Goal: Find specific page/section: Find specific page/section

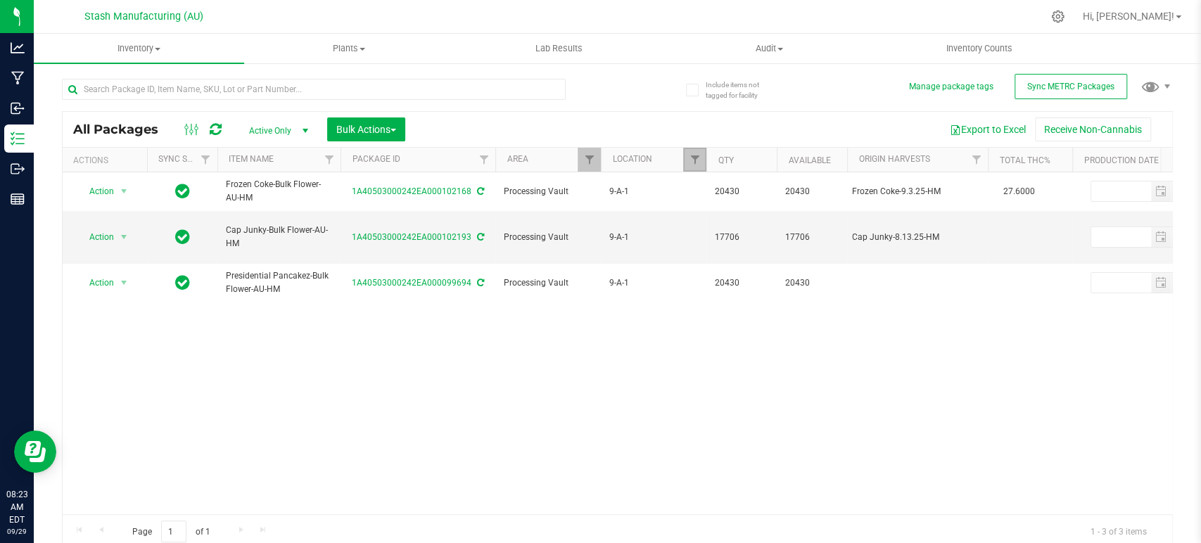
click at [696, 153] on link "Filter" at bounding box center [694, 160] width 23 height 24
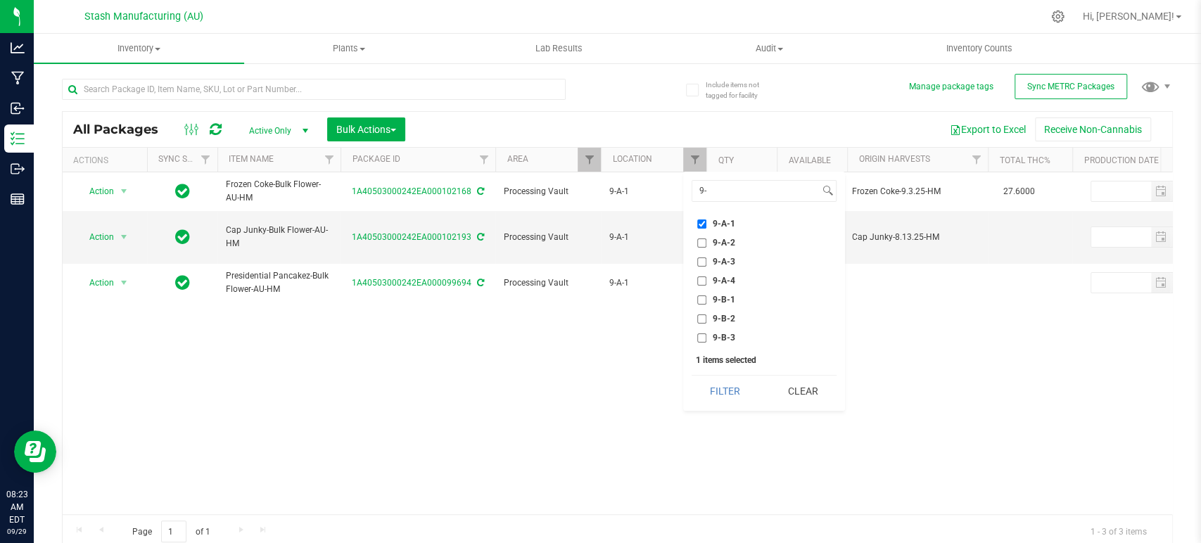
click at [716, 225] on span "9-A-1" at bounding box center [724, 224] width 23 height 8
click at [706, 225] on input "9-A-1" at bounding box center [701, 224] width 9 height 9
checkbox input "false"
click at [725, 315] on span "9-B-2" at bounding box center [724, 319] width 23 height 8
click at [706, 315] on input "9-B-2" at bounding box center [701, 319] width 9 height 9
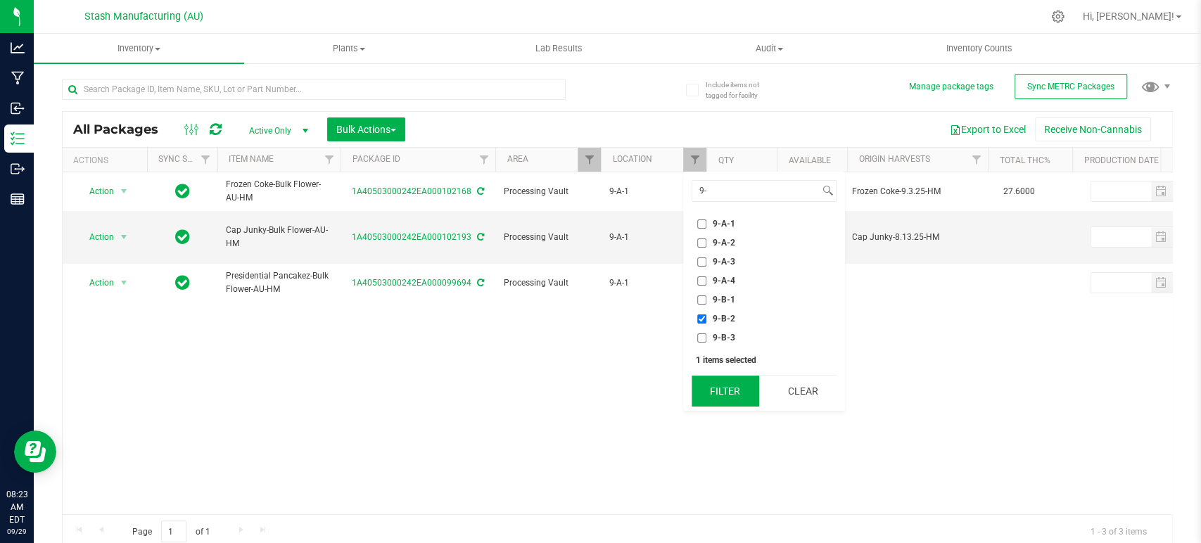
click at [720, 396] on button "Filter" at bounding box center [726, 391] width 68 height 31
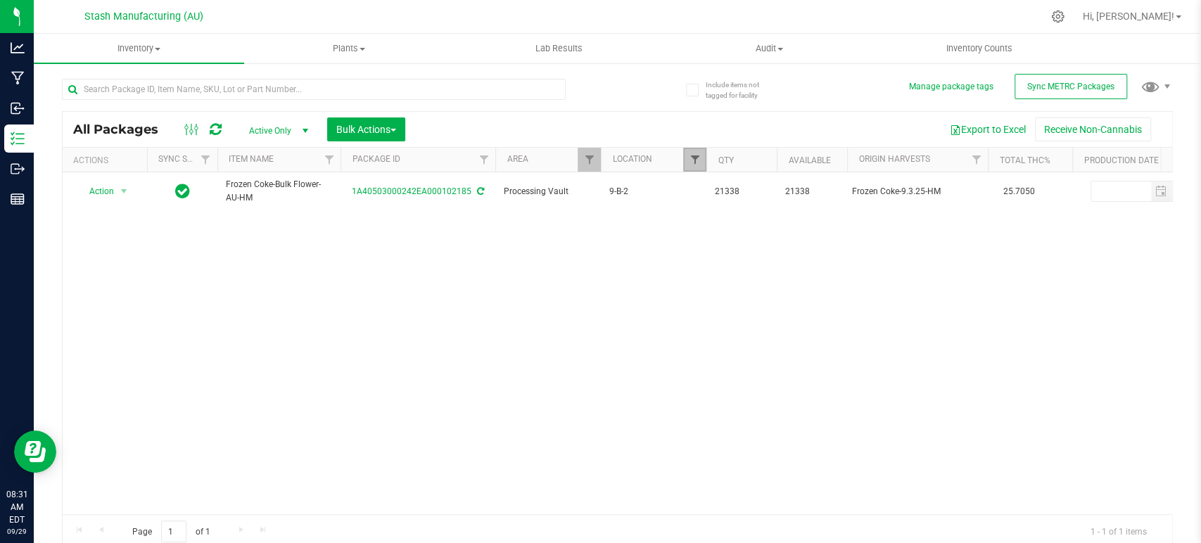
click at [691, 157] on span "Filter" at bounding box center [694, 159] width 11 height 11
click at [710, 321] on label "9-B-2" at bounding box center [716, 319] width 38 height 9
click at [706, 321] on input "9-B-2" at bounding box center [701, 319] width 9 height 9
checkbox input "false"
click at [726, 297] on span "9-B-1" at bounding box center [724, 300] width 23 height 8
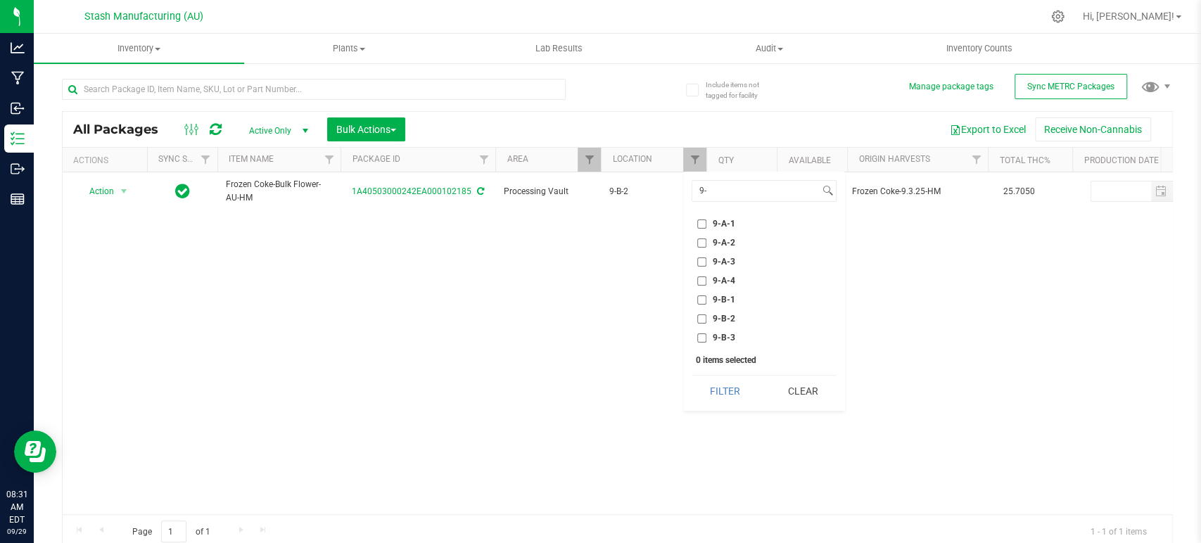
click at [706, 297] on input "9-B-1" at bounding box center [701, 300] width 9 height 9
checkbox input "true"
click at [708, 382] on button "Filter" at bounding box center [726, 391] width 68 height 31
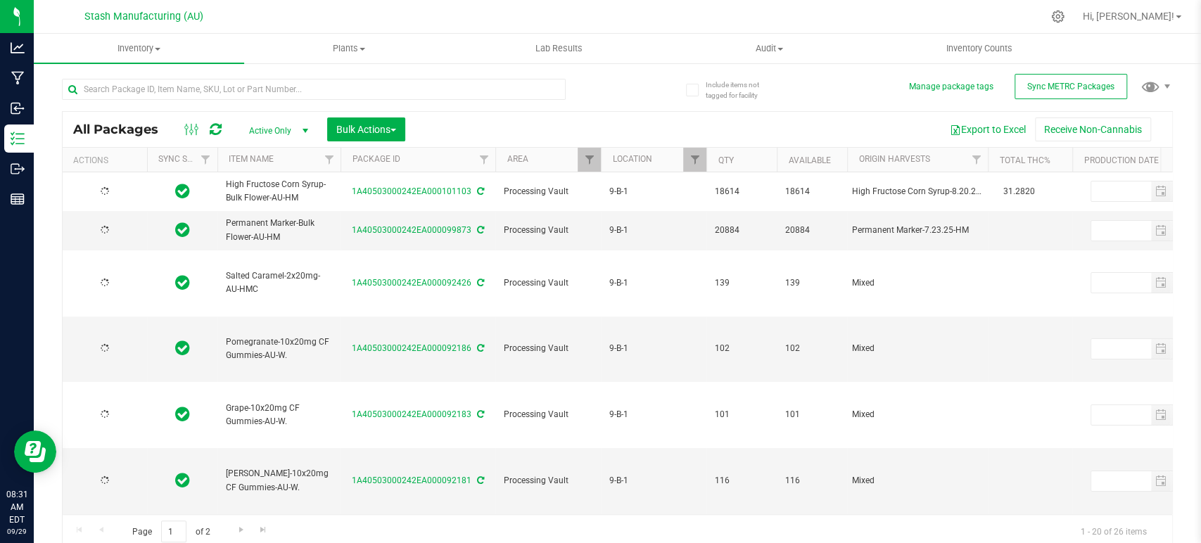
type input "[DATE]"
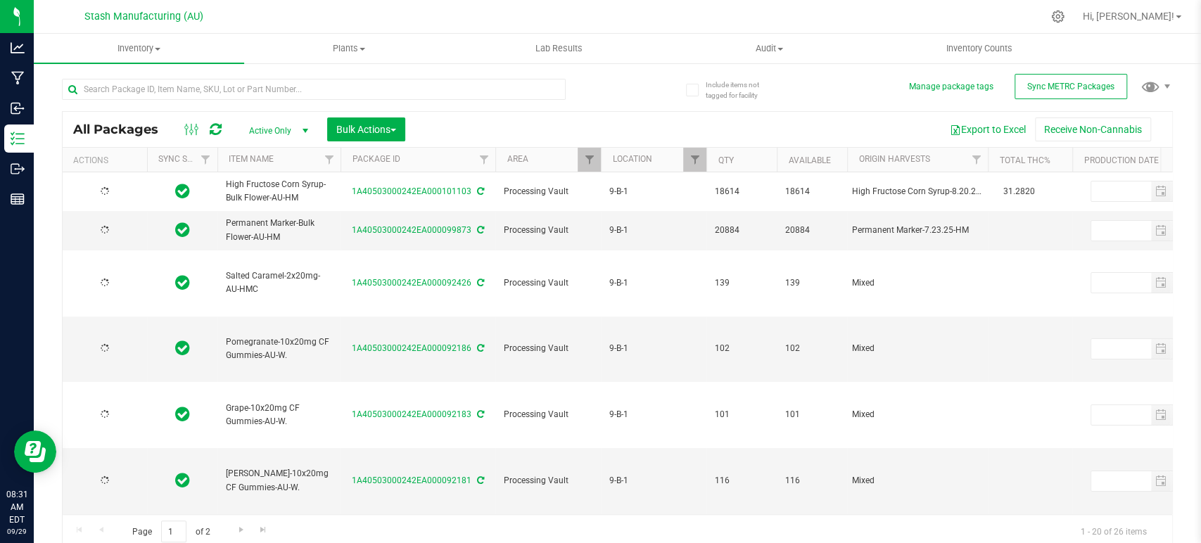
type input "[DATE]"
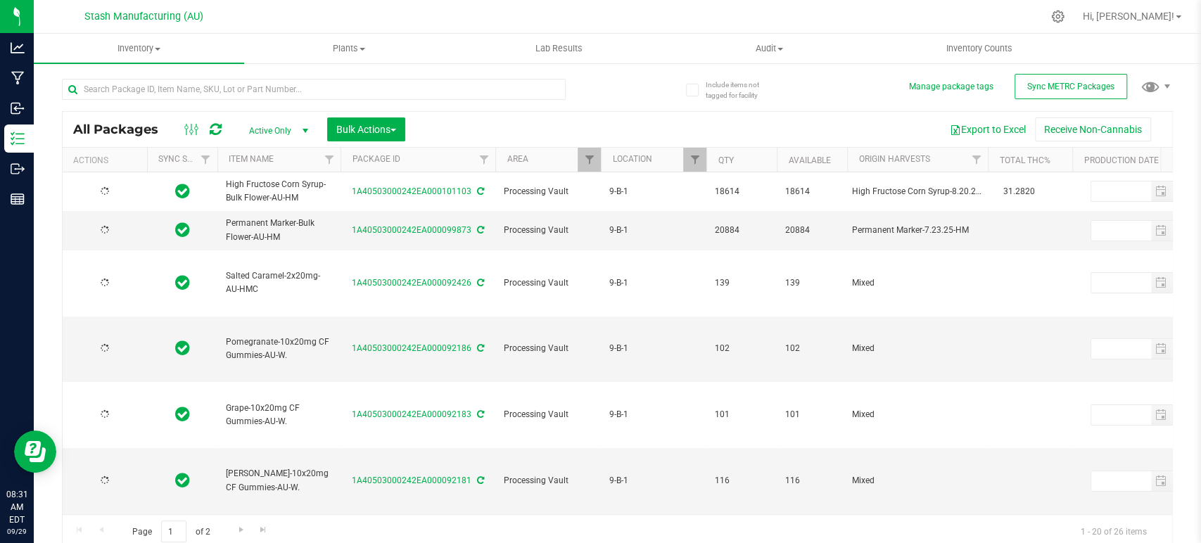
type input "[DATE]"
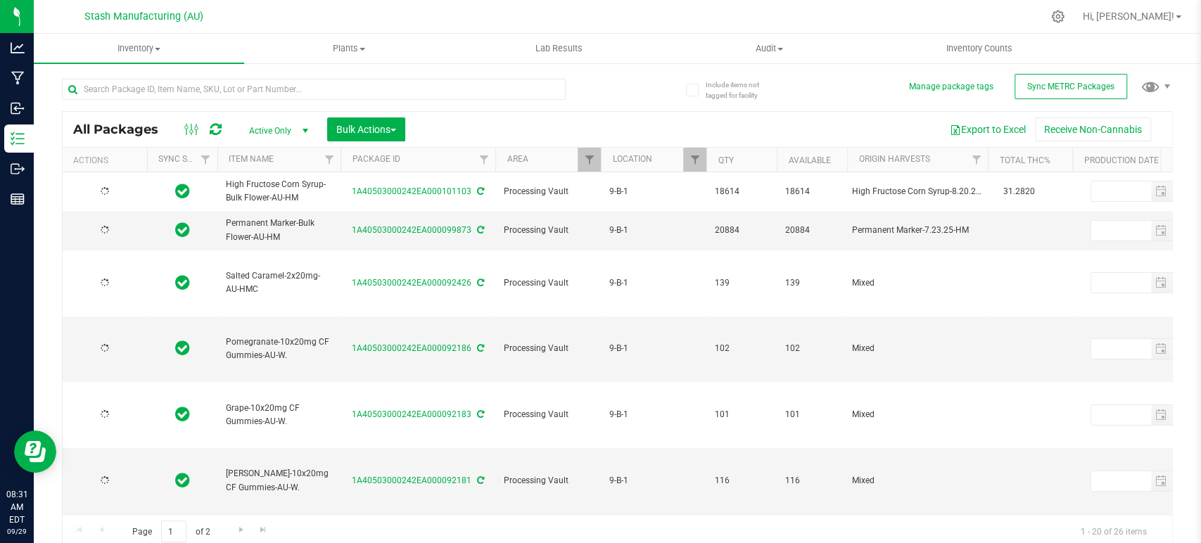
type input "[DATE]"
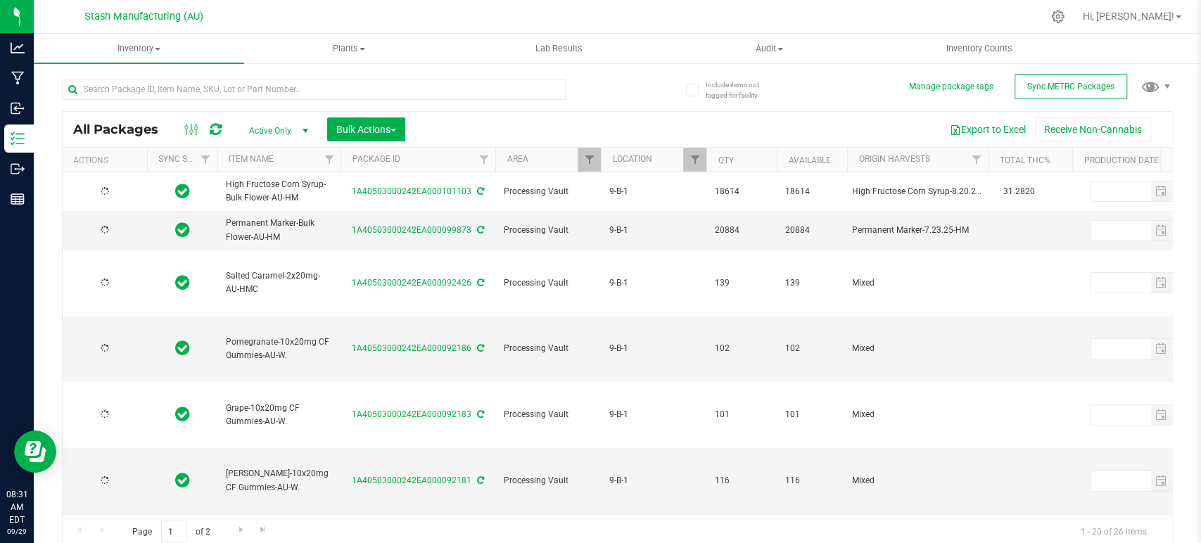
type input "[DATE]"
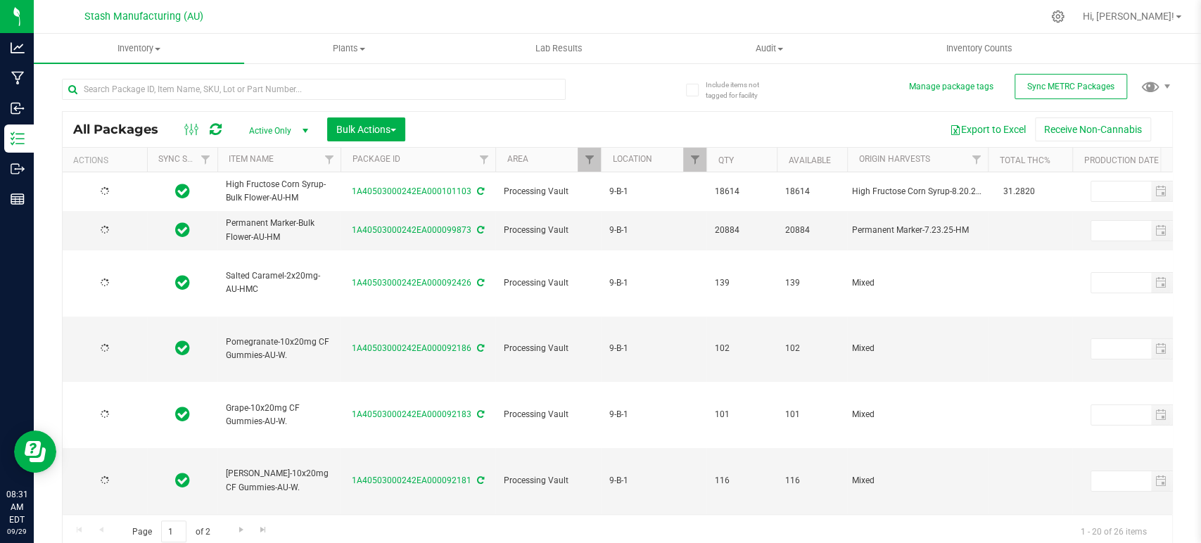
type input "[DATE]"
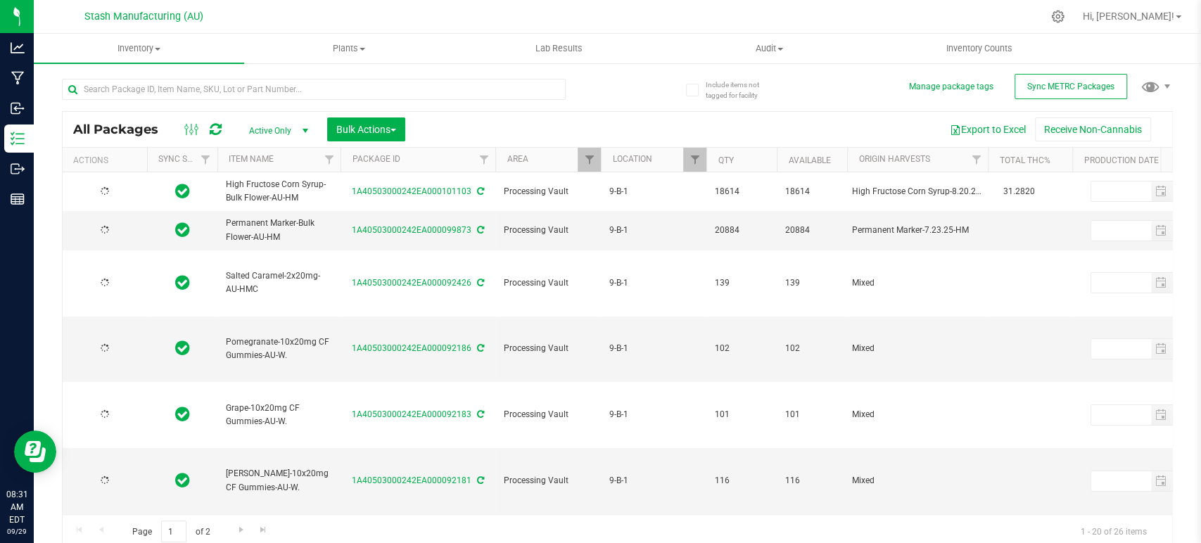
type input "[DATE]"
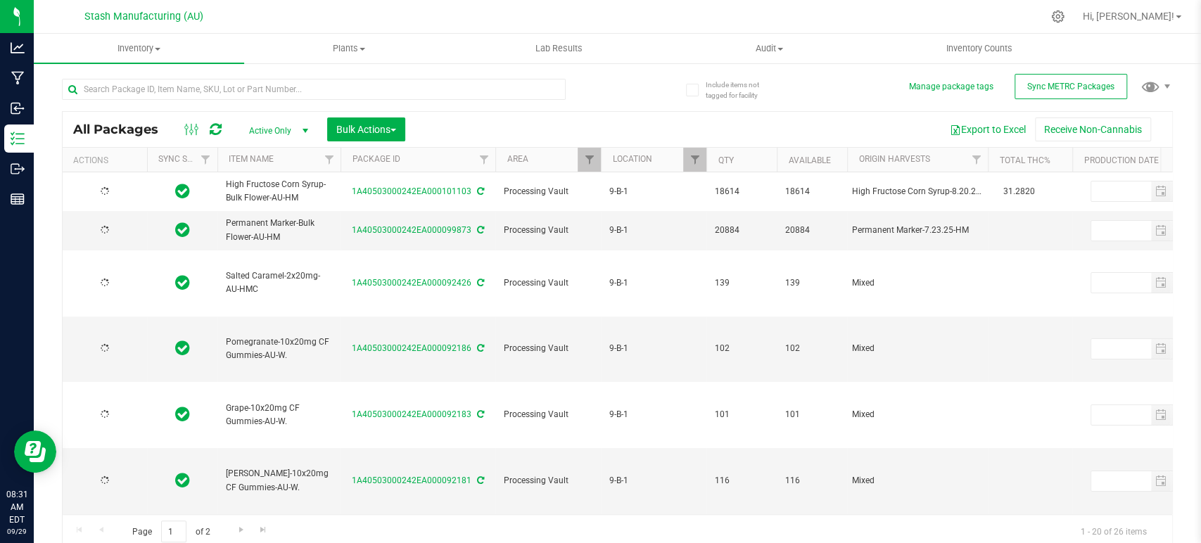
type input "[DATE]"
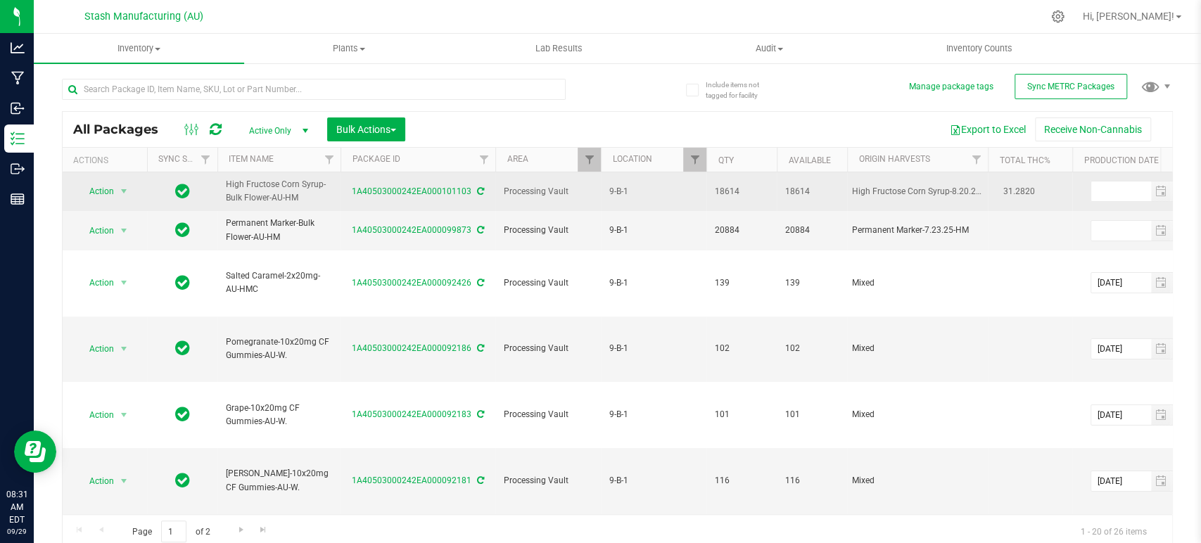
drag, startPoint x: 309, startPoint y: 197, endPoint x: 227, endPoint y: 203, distance: 82.5
click at [227, 203] on span "High Fructose Corn Syrup-Bulk Flower-AU-HM" at bounding box center [279, 191] width 106 height 27
copy span "Bulk Flower-AU-HM"
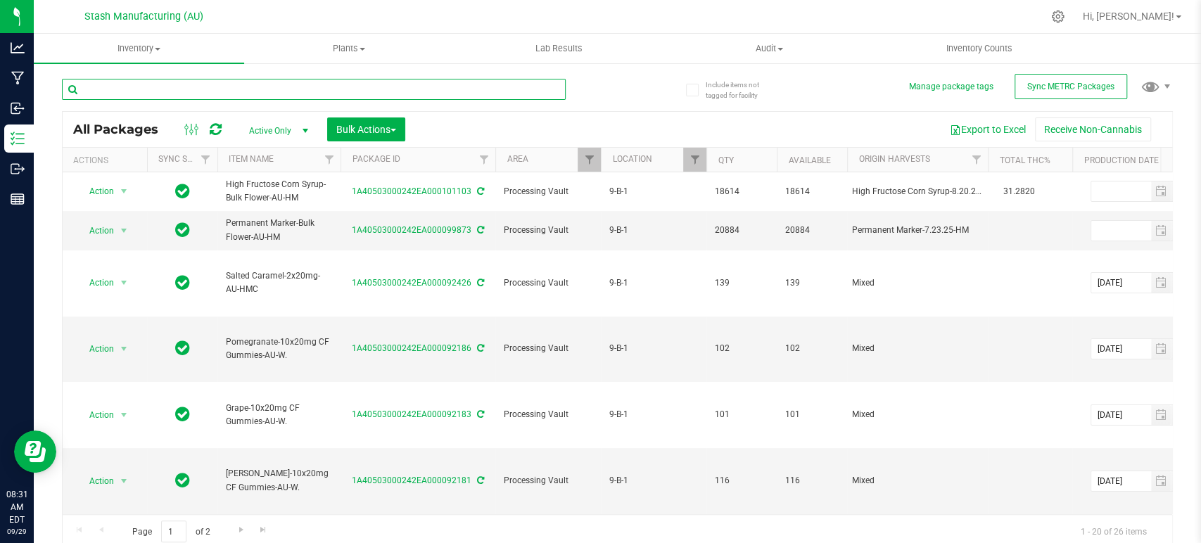
click at [239, 87] on input "text" at bounding box center [314, 89] width 504 height 21
paste input "Bulk Flower-AU-HM"
type input "Bulk Flower-AU-HM"
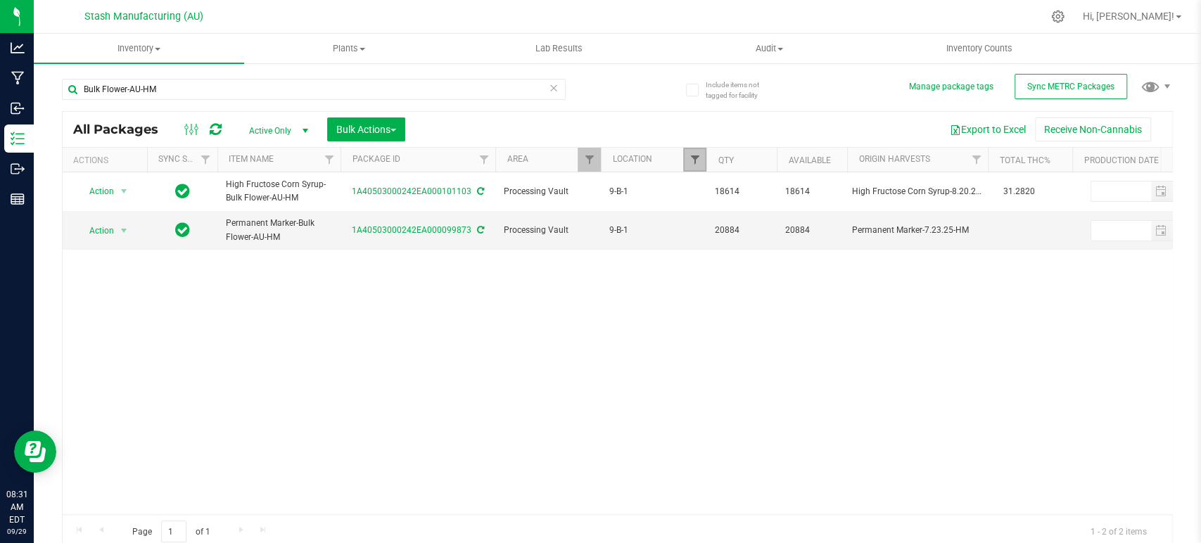
click at [695, 160] on span "Filter" at bounding box center [694, 159] width 11 height 11
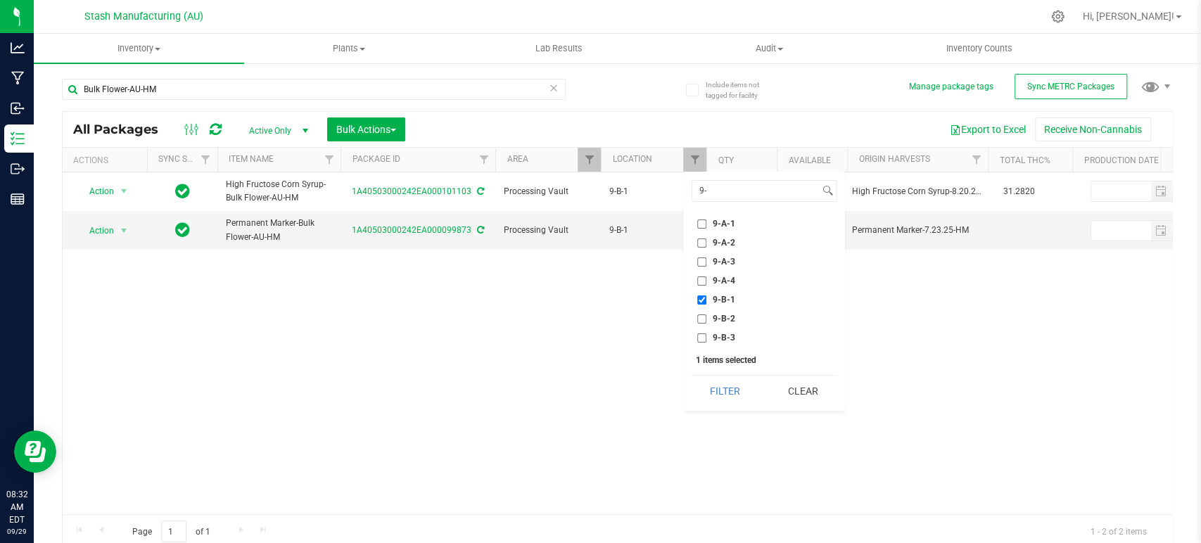
click at [714, 301] on span "9-B-1" at bounding box center [724, 300] width 23 height 8
click at [706, 301] on input "9-B-1" at bounding box center [701, 300] width 9 height 9
checkbox input "false"
click at [750, 191] on input "9-" at bounding box center [755, 191] width 127 height 20
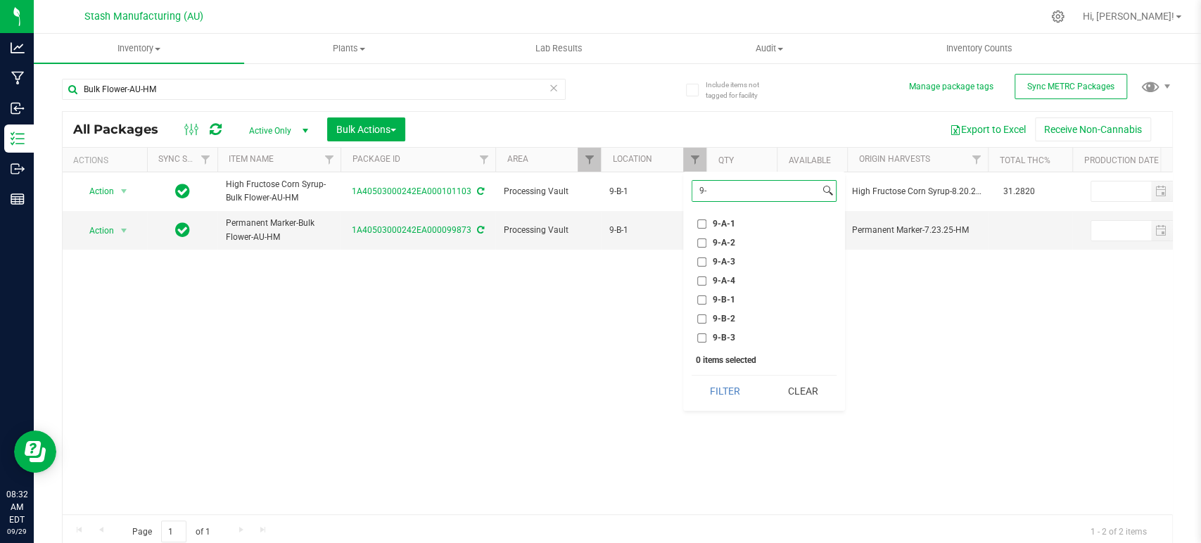
click at [750, 191] on input "9-" at bounding box center [755, 191] width 127 height 20
type input "10-"
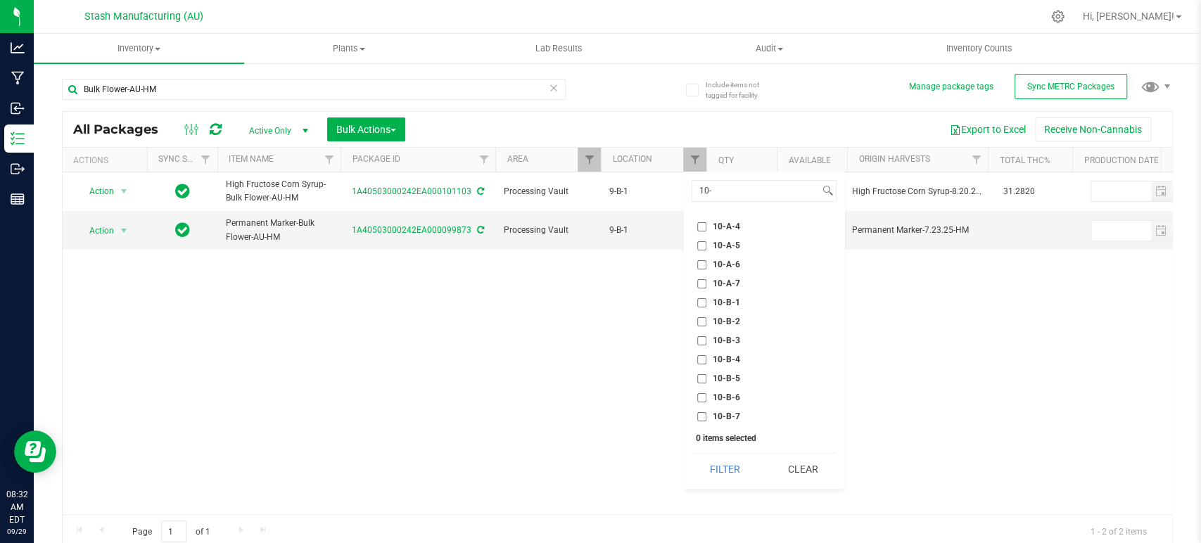
click at [732, 374] on span "10-B-5" at bounding box center [726, 378] width 27 height 8
click at [706, 374] on input "10-B-5" at bounding box center [701, 378] width 9 height 9
click at [728, 468] on button "Filter" at bounding box center [726, 469] width 68 height 31
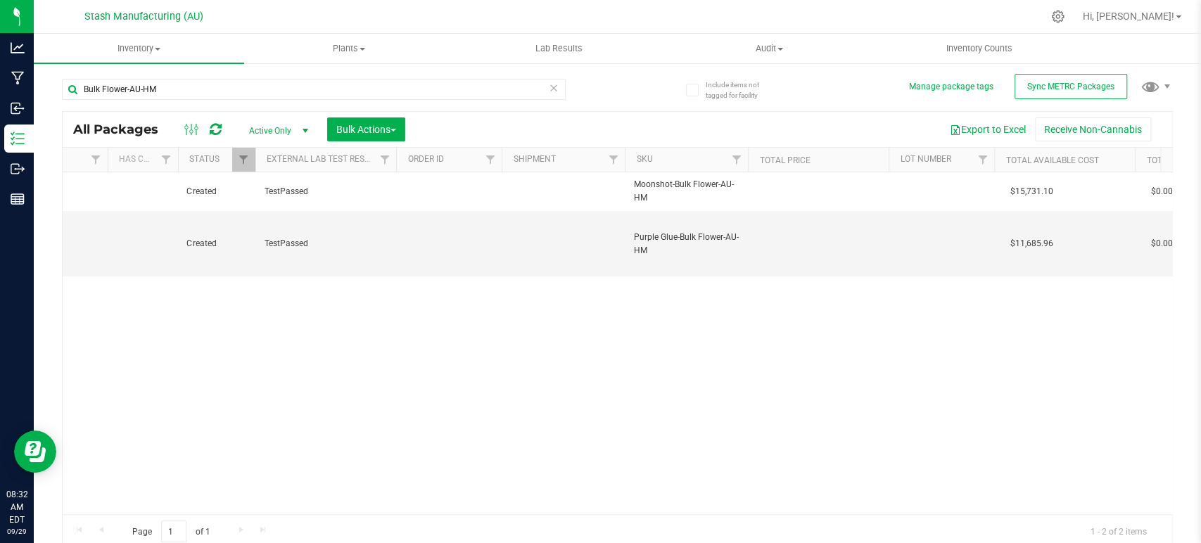
scroll to position [0, 1352]
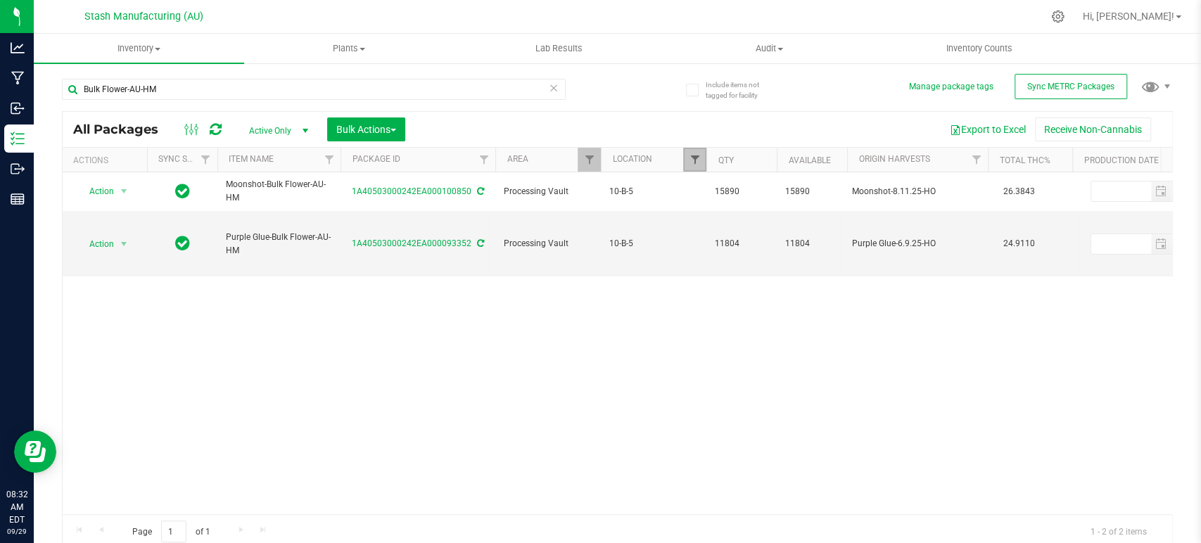
click at [698, 155] on span "Filter" at bounding box center [694, 159] width 11 height 11
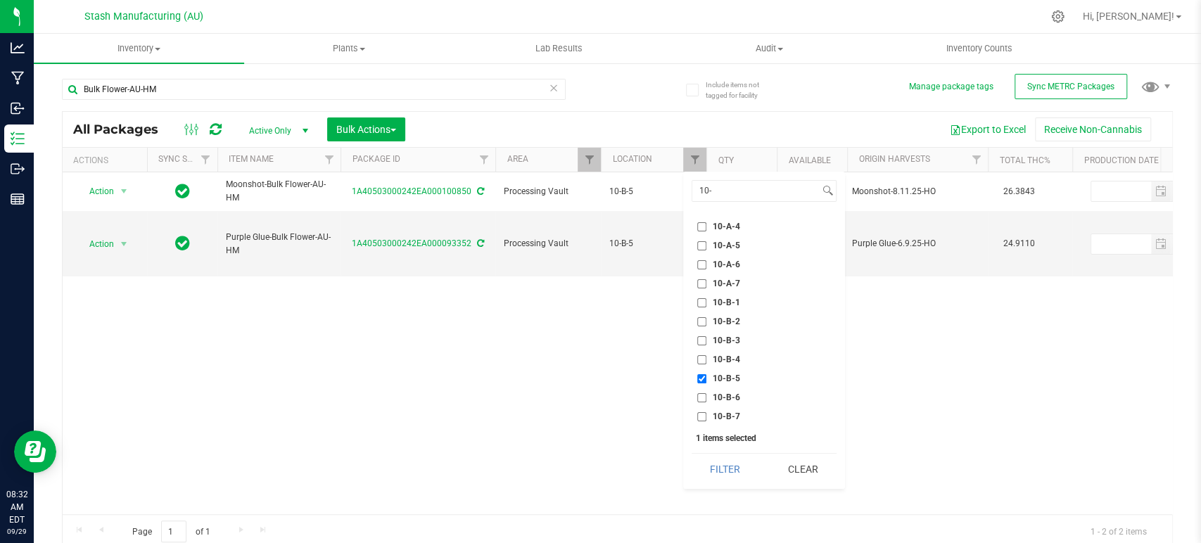
click at [729, 376] on span "10-B-5" at bounding box center [726, 378] width 27 height 8
click at [706, 376] on input "10-B-5" at bounding box center [701, 378] width 9 height 9
checkbox input "false"
click at [732, 355] on span "10-B-4" at bounding box center [726, 359] width 27 height 8
click at [706, 355] on input "10-B-4" at bounding box center [701, 359] width 9 height 9
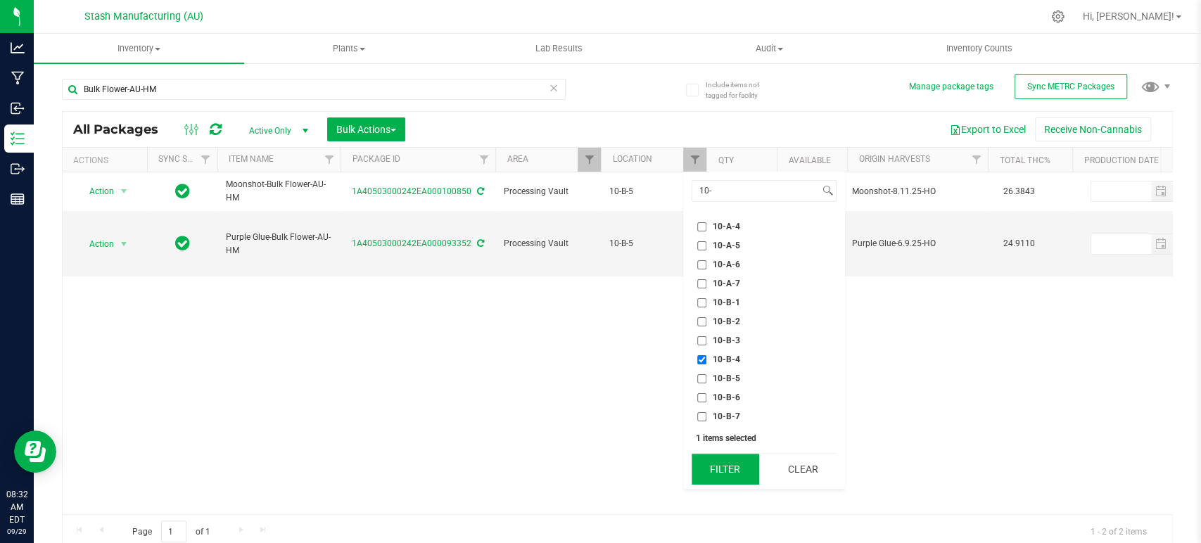
click at [725, 466] on button "Filter" at bounding box center [726, 469] width 68 height 31
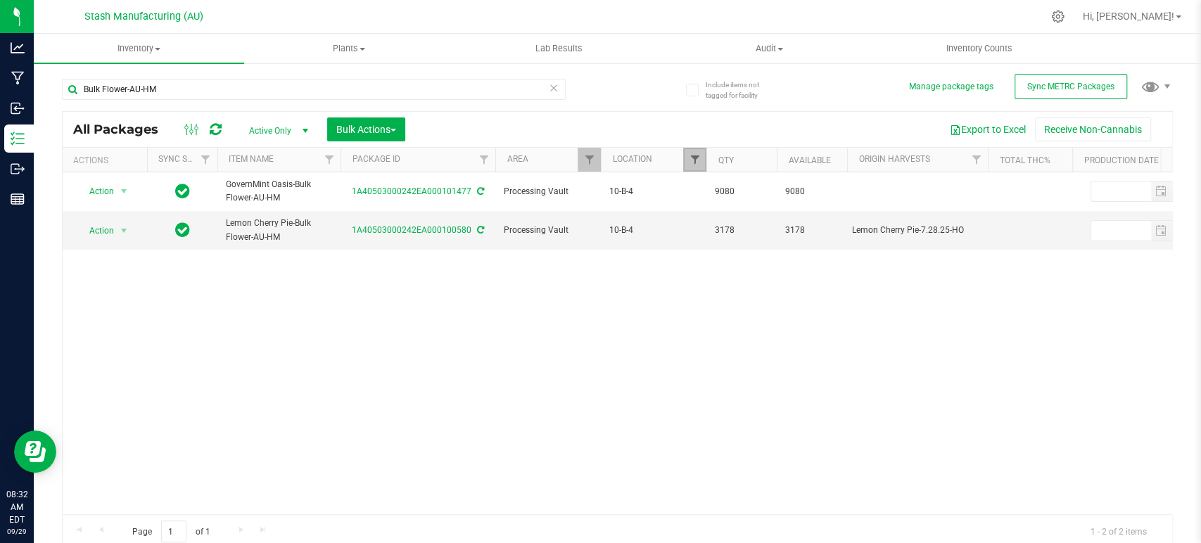
click at [693, 162] on span "Filter" at bounding box center [694, 159] width 11 height 11
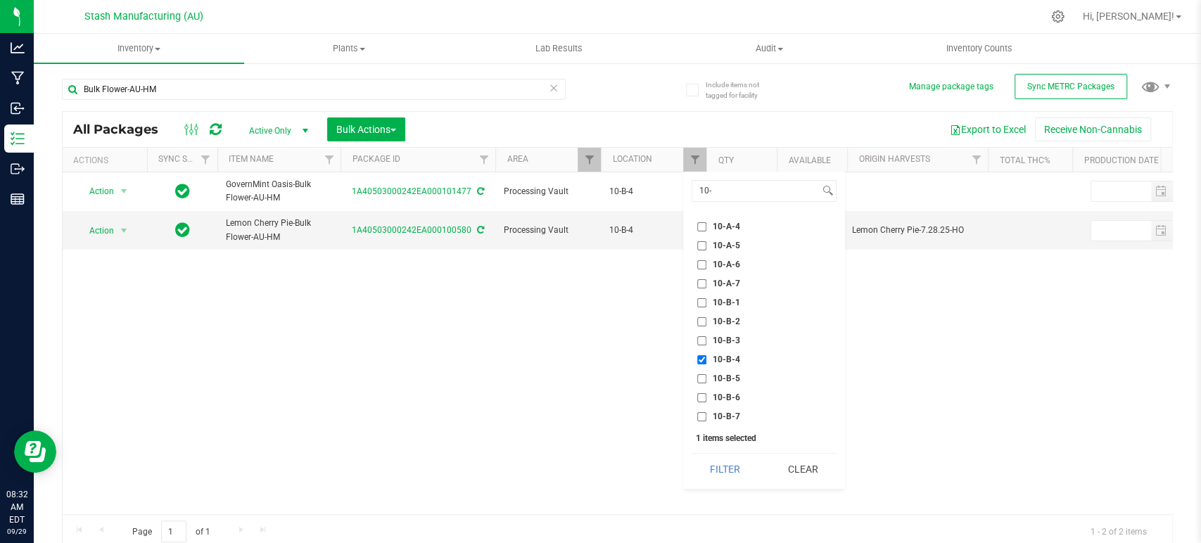
click at [726, 359] on span "10-B-4" at bounding box center [726, 359] width 27 height 8
click at [706, 359] on input "10-B-4" at bounding box center [701, 359] width 9 height 9
checkbox input "false"
click at [730, 336] on span "10-B-3" at bounding box center [726, 340] width 27 height 8
click at [706, 336] on input "10-B-3" at bounding box center [701, 340] width 9 height 9
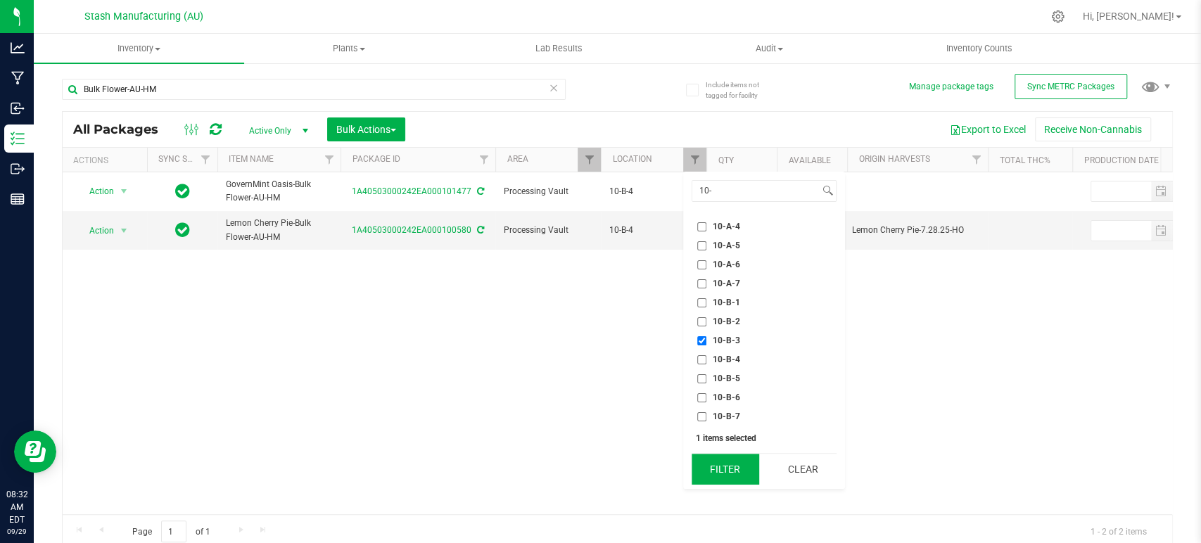
click at [729, 467] on button "Filter" at bounding box center [726, 469] width 68 height 31
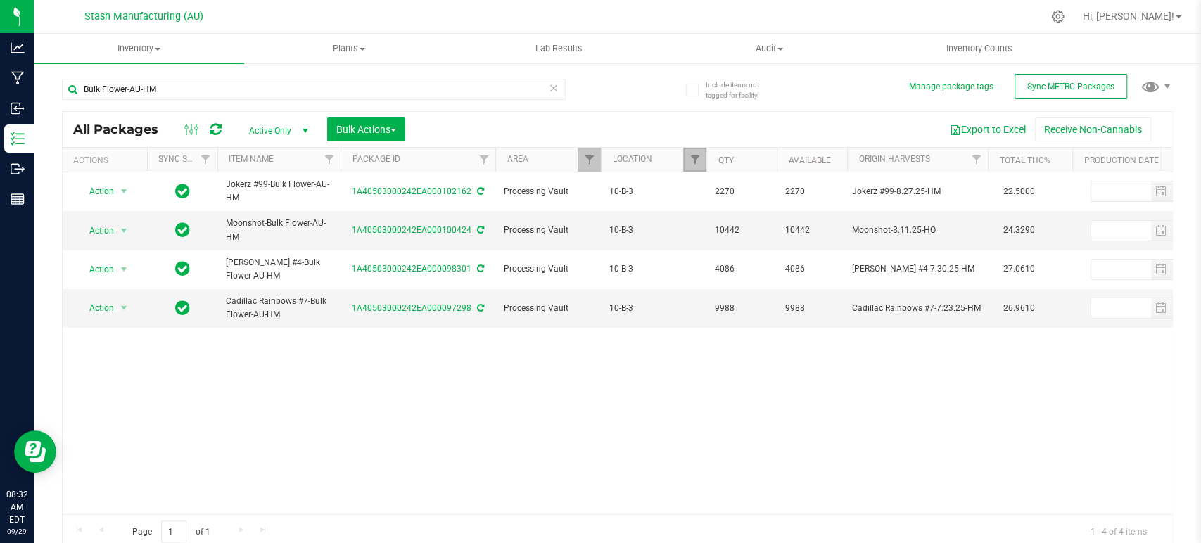
click at [692, 151] on link "Filter" at bounding box center [694, 160] width 23 height 24
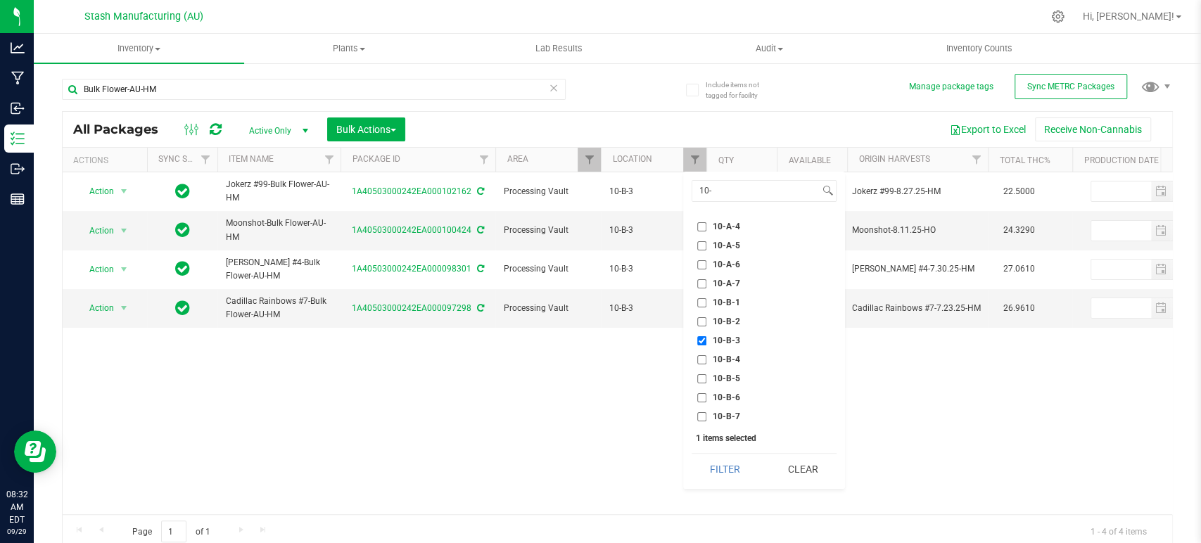
click at [720, 337] on span "10-B-3" at bounding box center [726, 340] width 27 height 8
click at [706, 337] on input "10-B-3" at bounding box center [701, 340] width 9 height 9
checkbox input "false"
click at [728, 311] on ul "Select All 1-A-1 1-A-2 1-A-3 1-A-4 1-B-1 1-B-2 1-B-3 1-B-4 1-C-1 1-C-2 1-C-3 1-…" at bounding box center [764, 317] width 145 height 211
click at [730, 321] on span "10-B-2" at bounding box center [726, 321] width 27 height 8
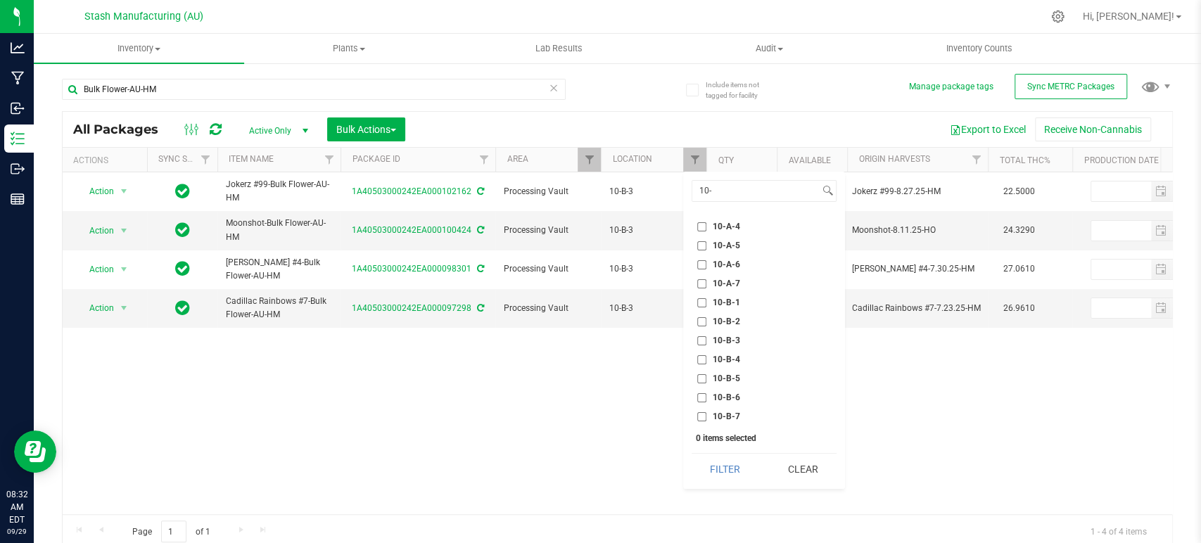
click at [706, 321] on input "10-B-2" at bounding box center [701, 321] width 9 height 9
click at [725, 471] on button "Filter" at bounding box center [726, 469] width 68 height 31
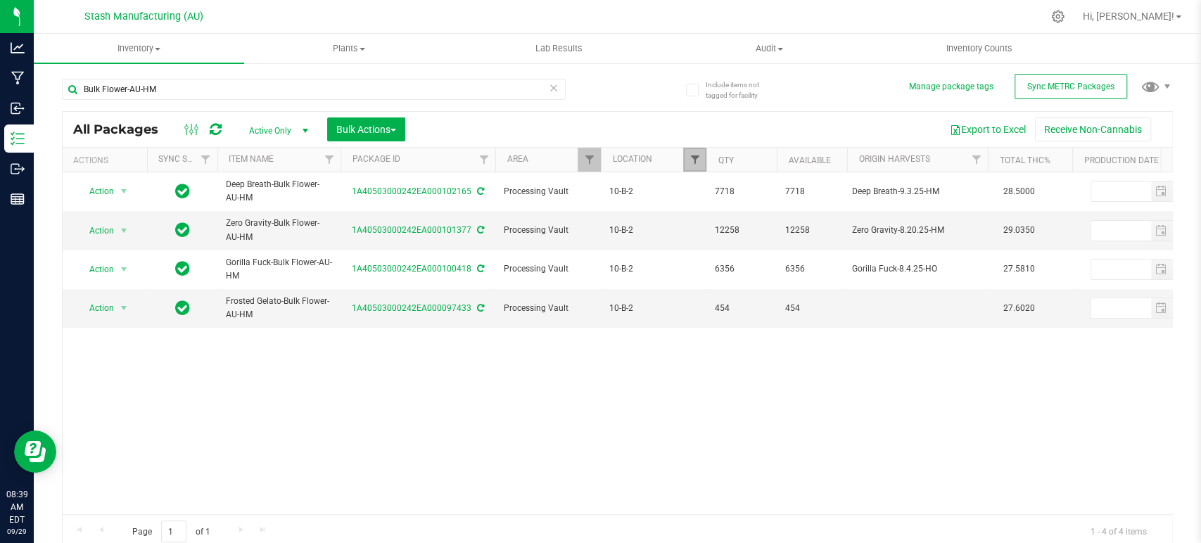
click at [693, 163] on span "Filter" at bounding box center [694, 159] width 11 height 11
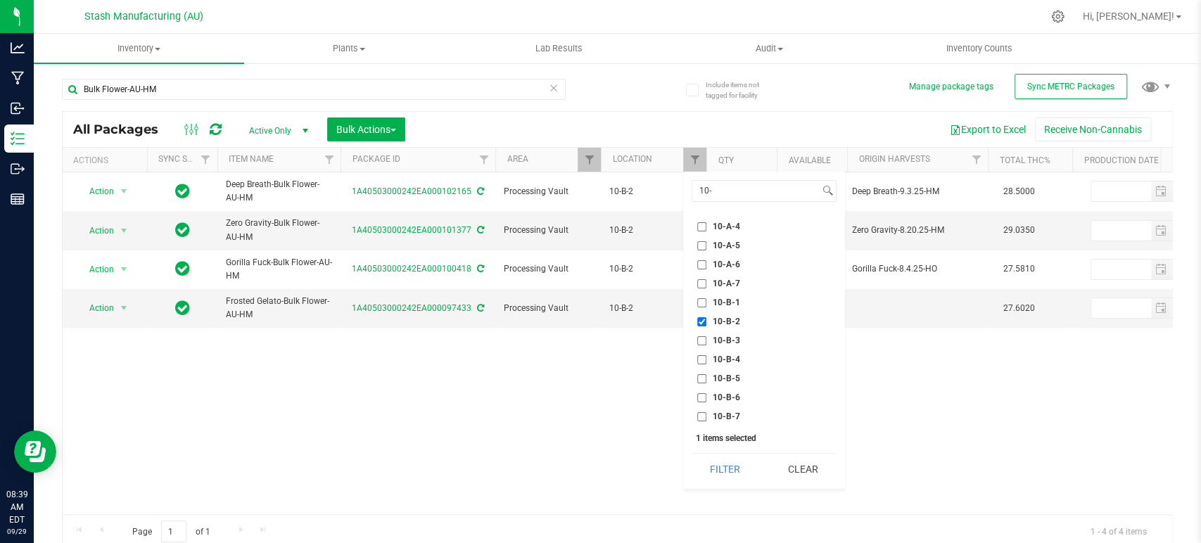
click at [709, 308] on li "10-B-1" at bounding box center [764, 303] width 145 height 15
click at [720, 317] on span "10-B-2" at bounding box center [726, 321] width 27 height 8
click at [706, 317] on input "10-B-2" at bounding box center [701, 321] width 9 height 9
checkbox input "false"
click at [721, 299] on span "10-B-1" at bounding box center [726, 302] width 27 height 8
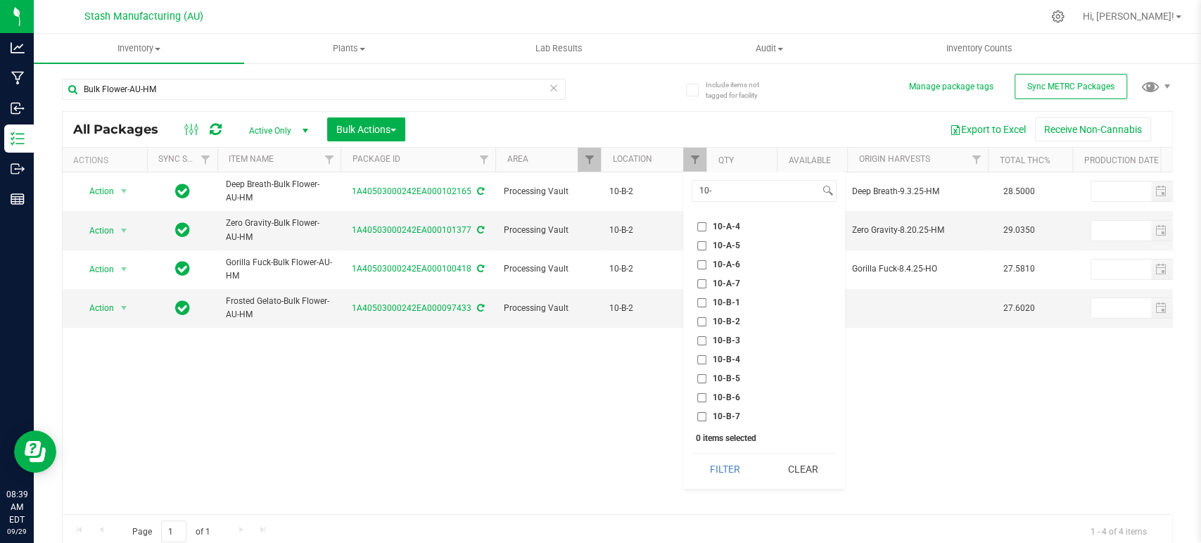
click at [706, 299] on input "10-B-1" at bounding box center [701, 302] width 9 height 9
click at [730, 465] on button "Filter" at bounding box center [726, 469] width 68 height 31
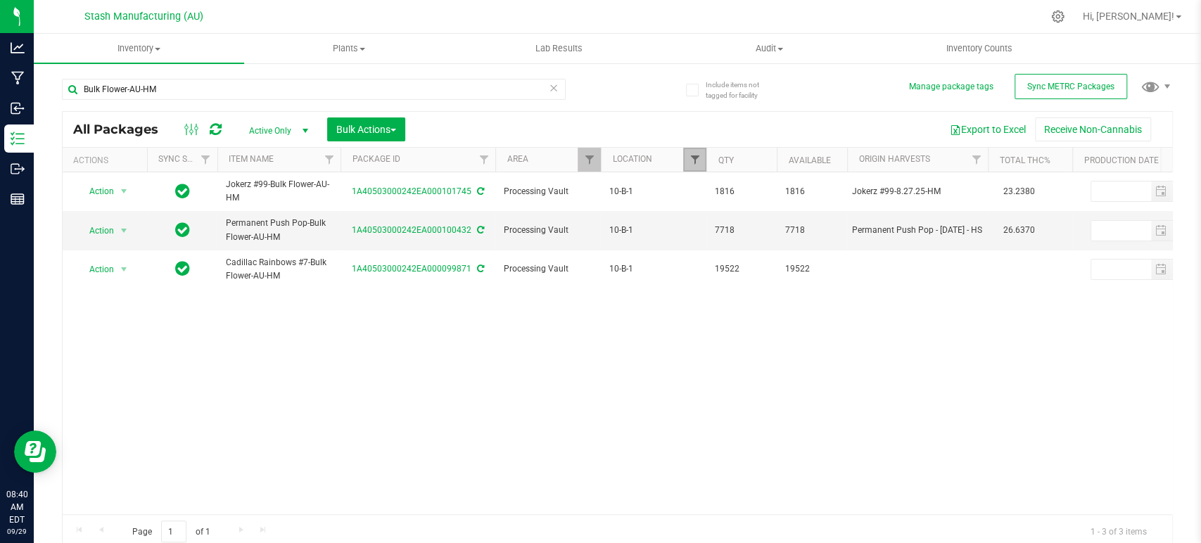
click at [696, 163] on span "Filter" at bounding box center [694, 159] width 11 height 11
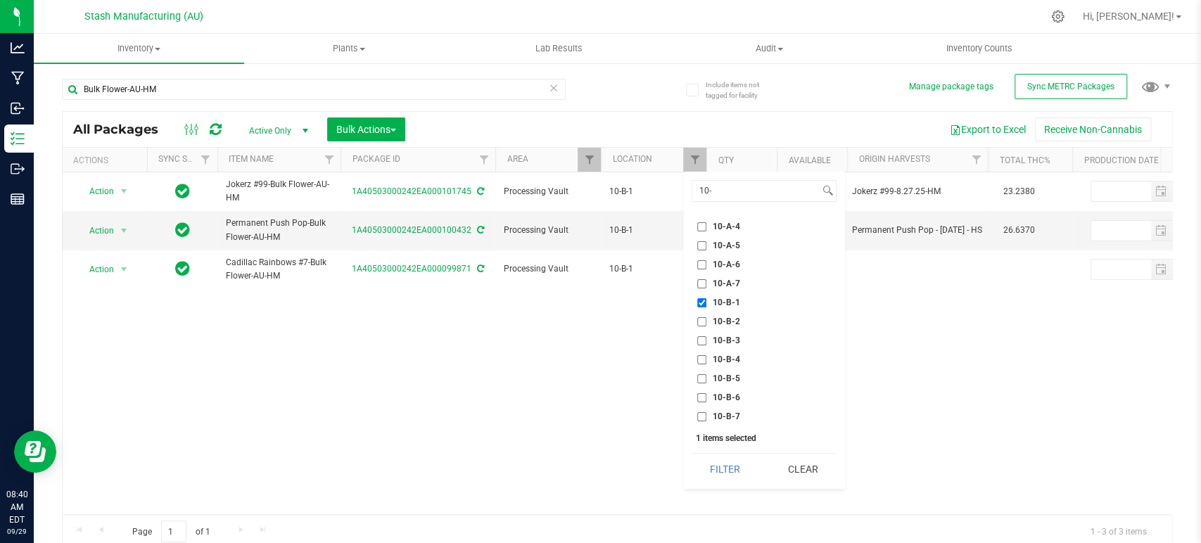
click at [728, 300] on span "10-B-1" at bounding box center [726, 302] width 27 height 8
click at [706, 300] on input "10-B-1" at bounding box center [701, 302] width 9 height 9
checkbox input "false"
click at [729, 313] on span "10-A-5" at bounding box center [726, 314] width 27 height 8
click at [706, 313] on input "10-A-5" at bounding box center [701, 314] width 9 height 9
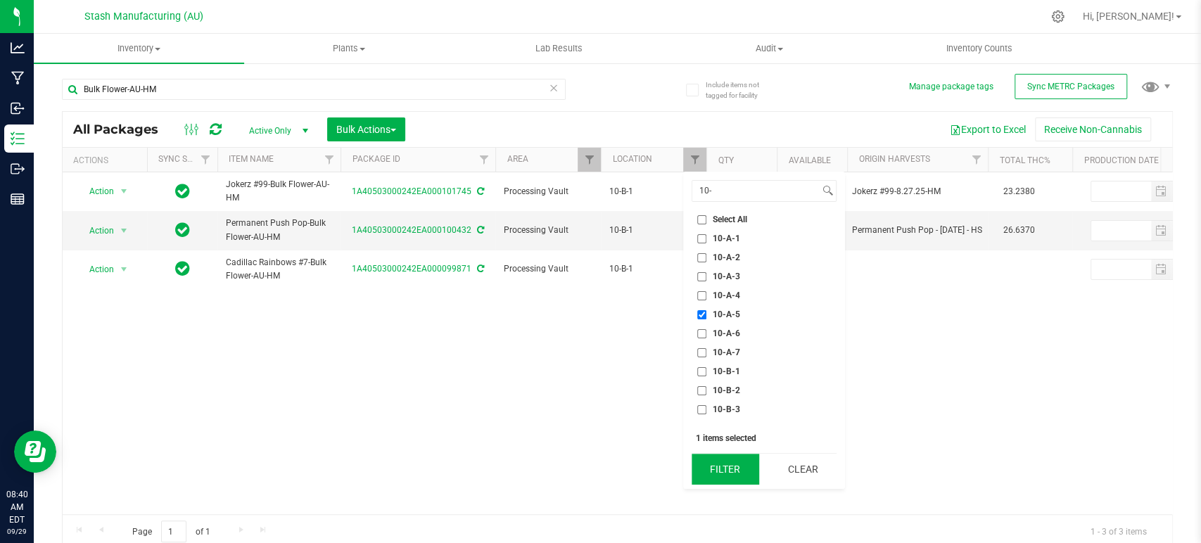
click at [737, 473] on button "Filter" at bounding box center [726, 469] width 68 height 31
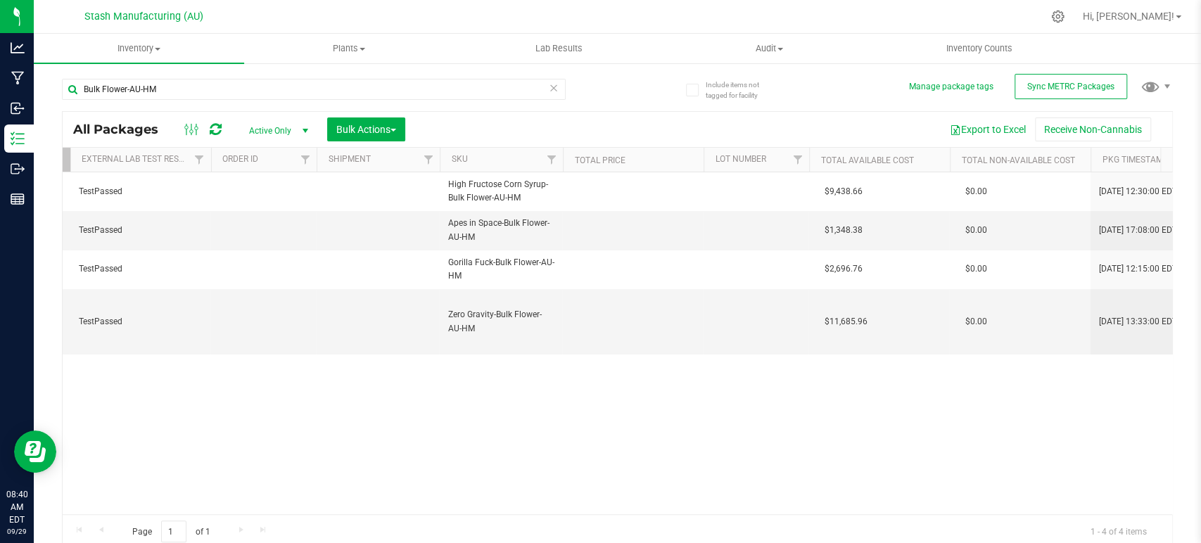
scroll to position [0, 1968]
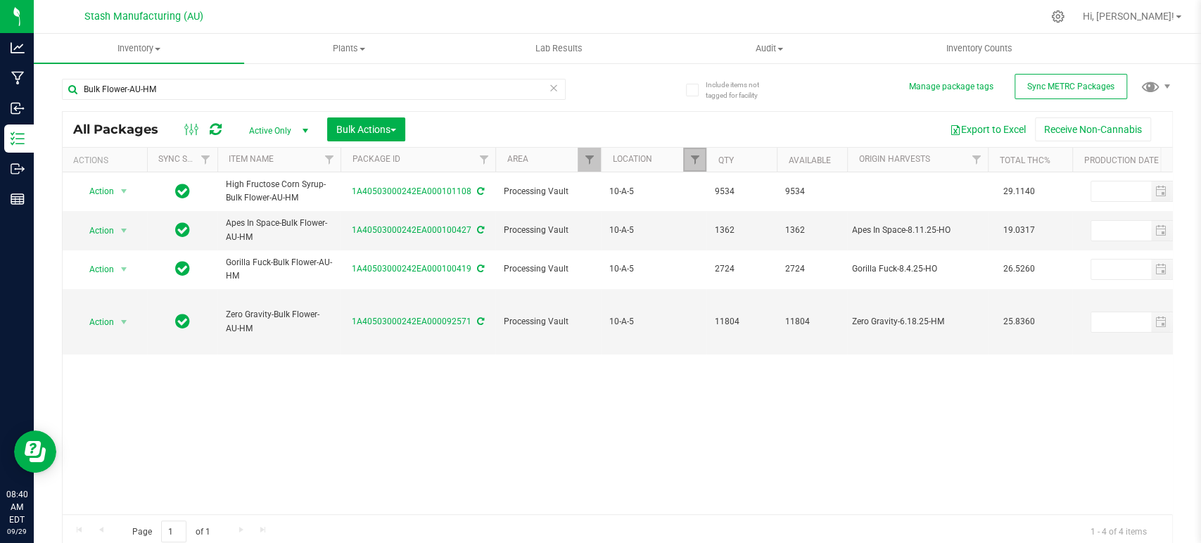
click at [687, 151] on link "Filter" at bounding box center [694, 160] width 23 height 24
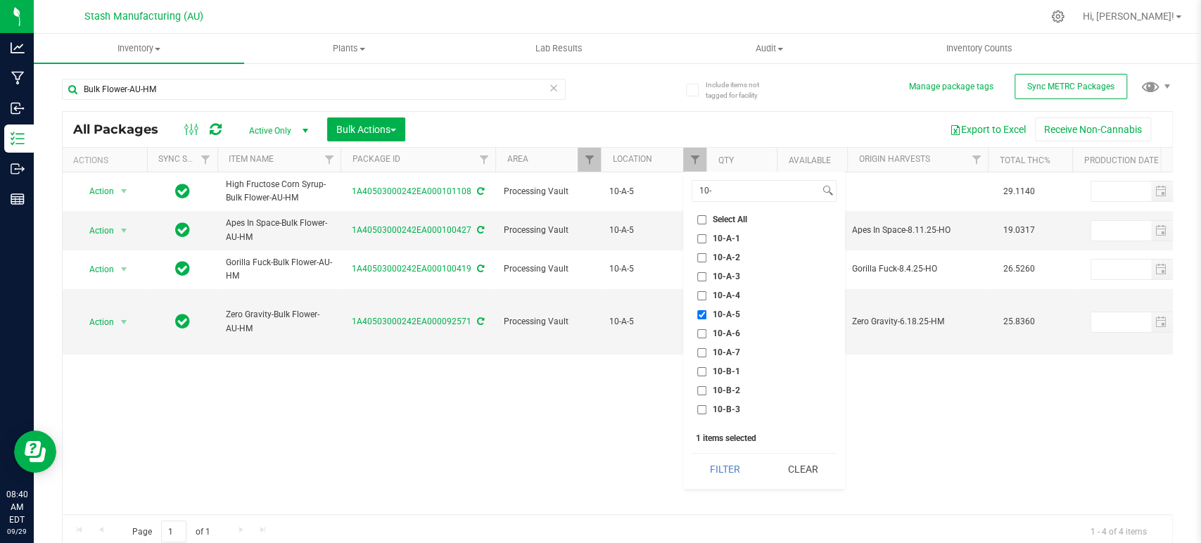
click at [719, 317] on span "10-A-5" at bounding box center [726, 314] width 27 height 8
click at [706, 317] on input "10-A-5" at bounding box center [701, 314] width 9 height 9
checkbox input "false"
click at [730, 291] on span "10-A-4" at bounding box center [726, 295] width 27 height 8
click at [706, 291] on input "10-A-4" at bounding box center [701, 295] width 9 height 9
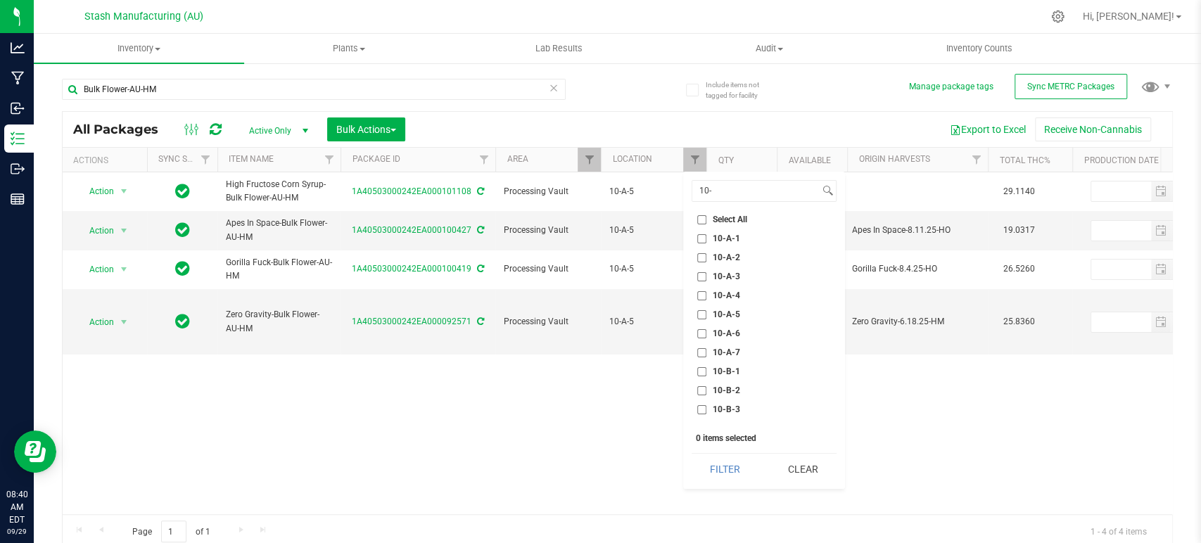
checkbox input "true"
click at [719, 461] on button "Filter" at bounding box center [726, 469] width 68 height 31
